Goal: Navigation & Orientation: Understand site structure

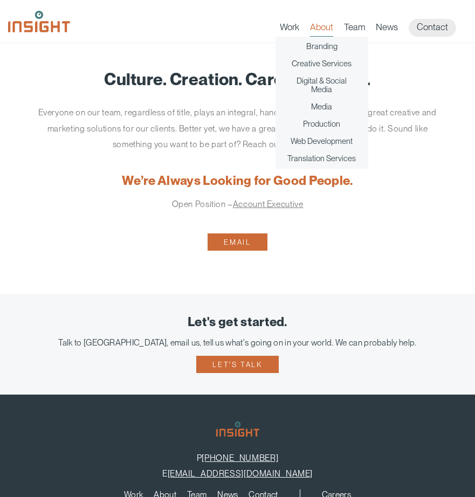
click at [315, 29] on link "About" at bounding box center [321, 29] width 23 height 15
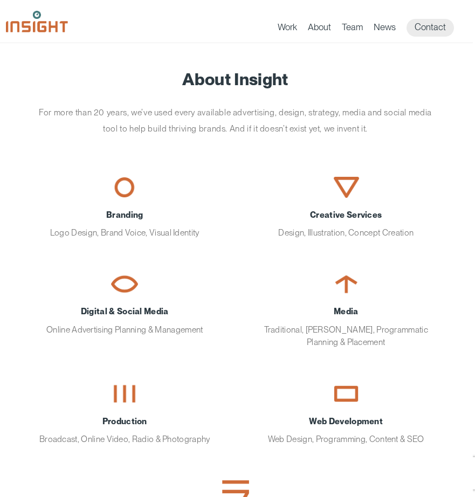
scroll to position [0, 2]
click at [290, 29] on link "Work" at bounding box center [287, 29] width 19 height 15
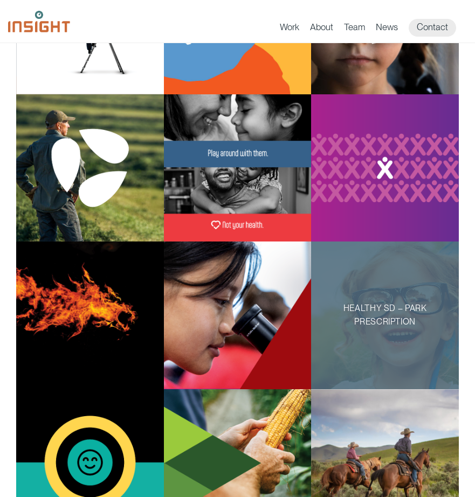
scroll to position [222, 0]
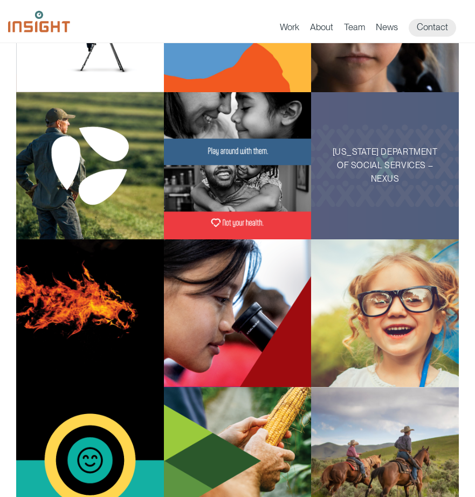
click at [438, 197] on div "South Dakota Department of Social Services – Nexus" at bounding box center [385, 166] width 148 height 148
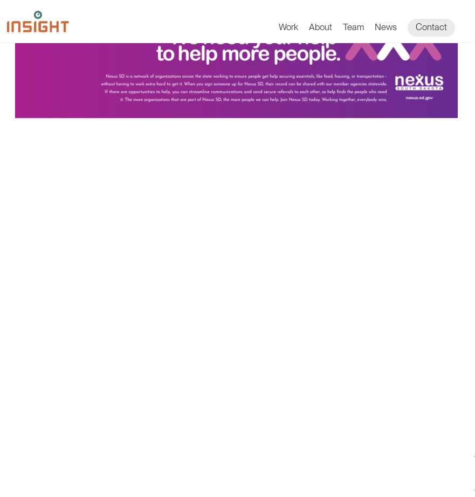
scroll to position [2136, 1]
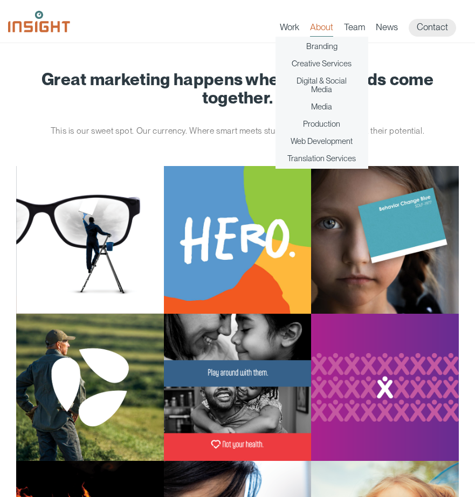
click at [325, 26] on link "About" at bounding box center [321, 29] width 23 height 15
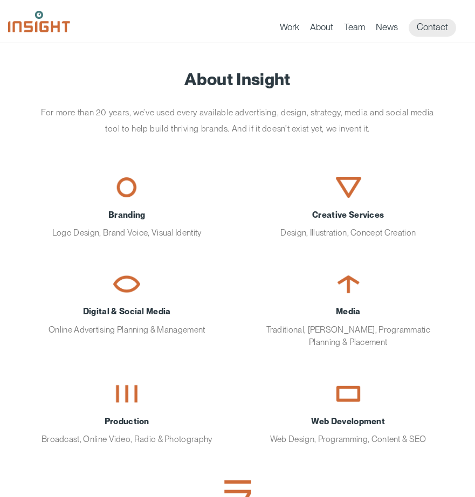
click at [17, 26] on img at bounding box center [39, 22] width 62 height 22
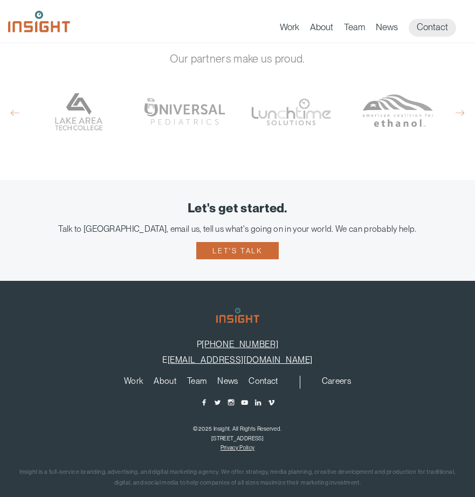
scroll to position [509, 0]
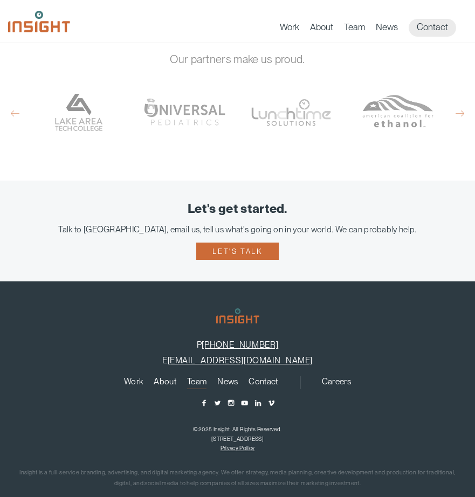
click at [195, 378] on link "Team" at bounding box center [196, 384] width 19 height 12
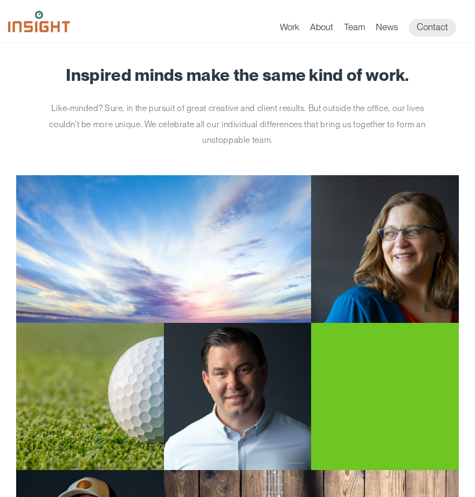
scroll to position [5, 0]
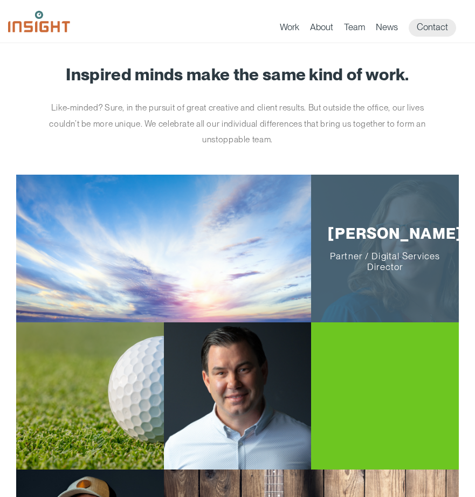
click at [227, 253] on div "main content section" at bounding box center [163, 249] width 295 height 148
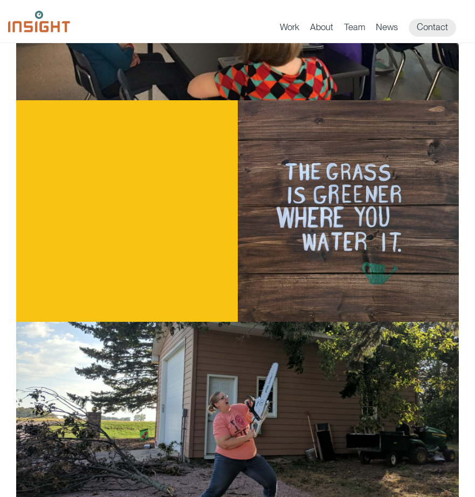
scroll to position [753, 0]
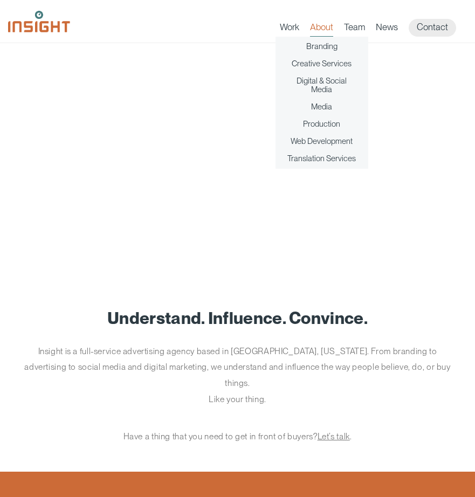
click at [319, 28] on link "About" at bounding box center [321, 29] width 23 height 15
